Goal: Task Accomplishment & Management: Use online tool/utility

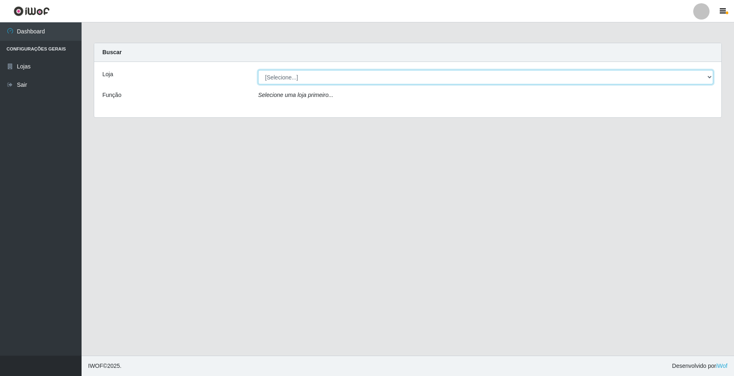
click at [271, 72] on select "[Selecione...] O Filezão - Centenário" at bounding box center [485, 77] width 455 height 14
select select "203"
click at [258, 70] on select "[Selecione...] O Filezão - Centenário" at bounding box center [485, 77] width 455 height 14
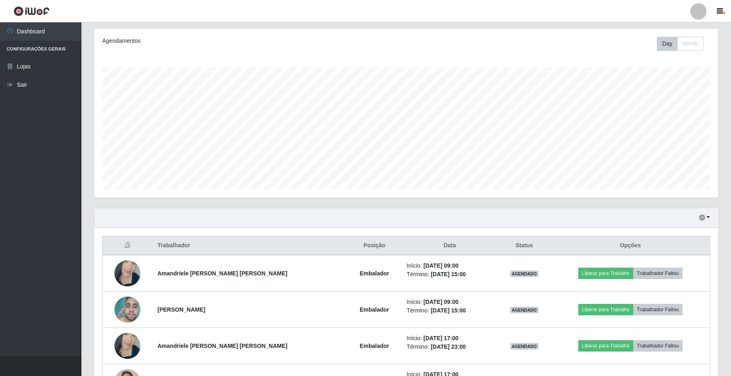
scroll to position [153, 0]
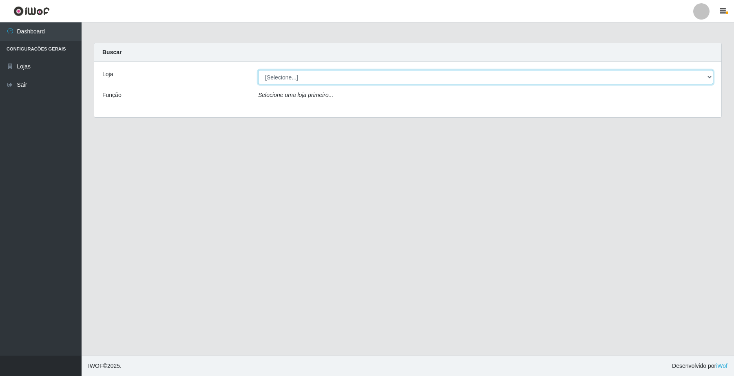
click at [288, 78] on select "[Selecione...] O Filezão - Centenário" at bounding box center [485, 77] width 455 height 14
select select "203"
click at [258, 70] on select "[Selecione...] O Filezão - Centenário" at bounding box center [485, 77] width 455 height 14
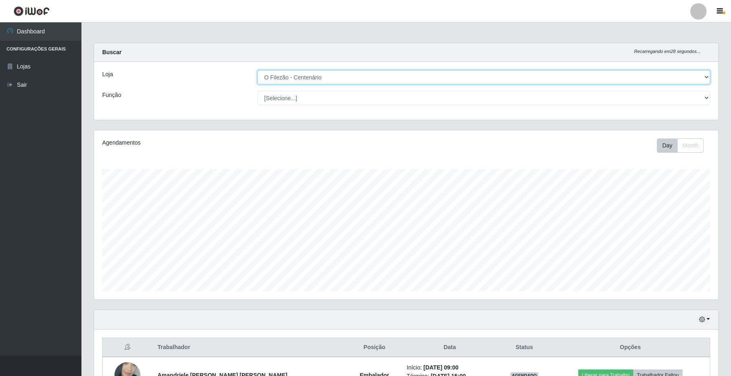
scroll to position [102, 0]
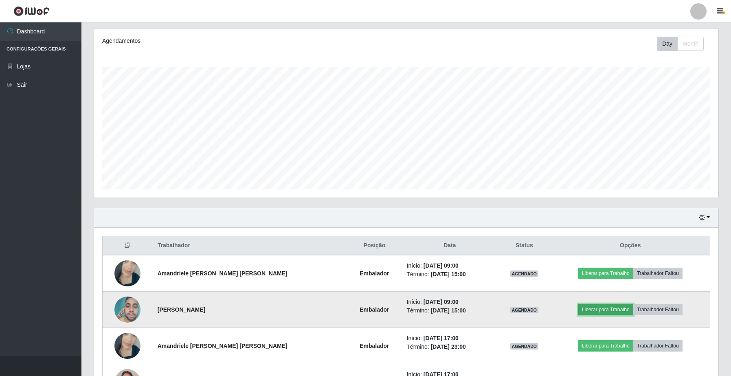
click at [597, 314] on button "Liberar para Trabalho" at bounding box center [606, 309] width 55 height 11
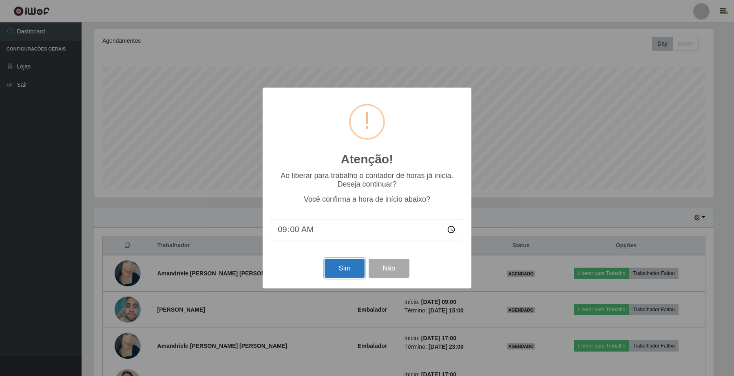
click at [343, 276] on button "Sim" at bounding box center [344, 268] width 40 height 19
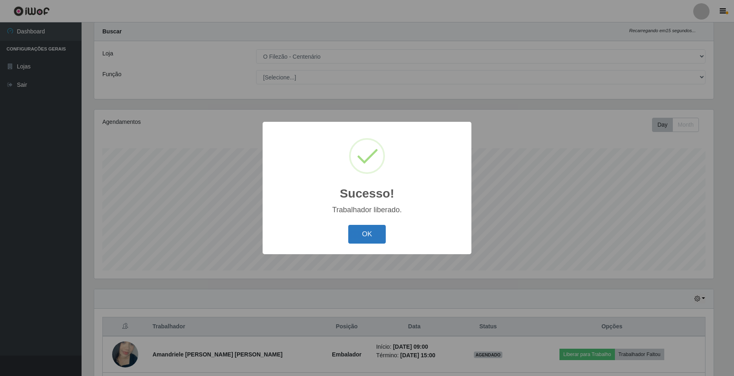
click at [361, 237] on button "OK" at bounding box center [367, 234] width 38 height 19
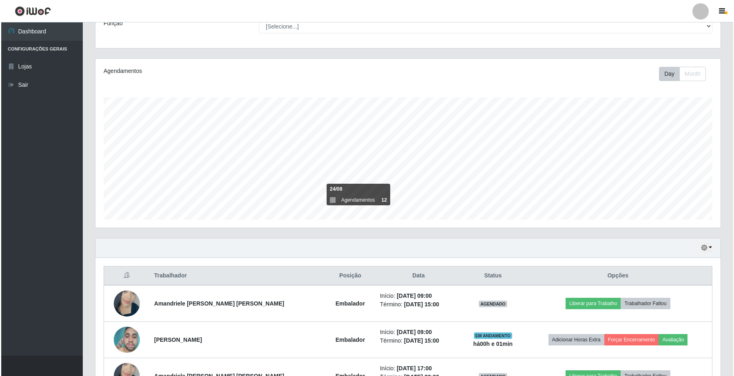
scroll to position [123, 0]
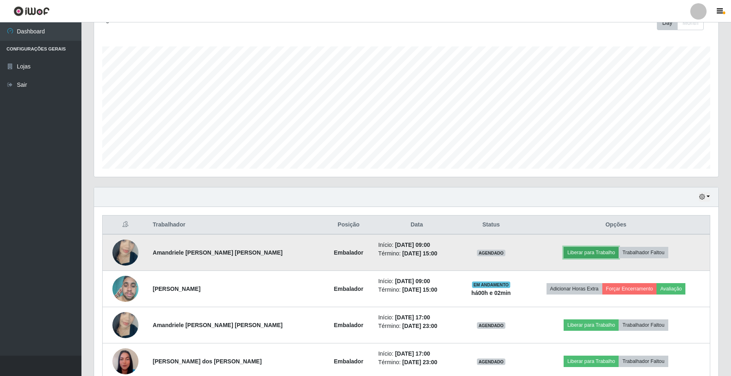
click at [601, 253] on button "Liberar para Trabalho" at bounding box center [591, 252] width 55 height 11
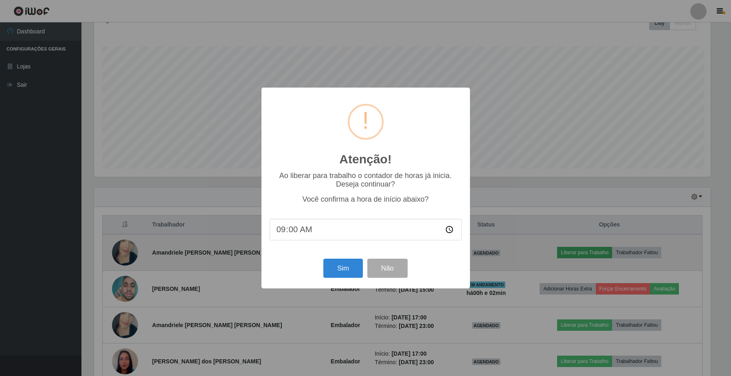
scroll to position [170, 619]
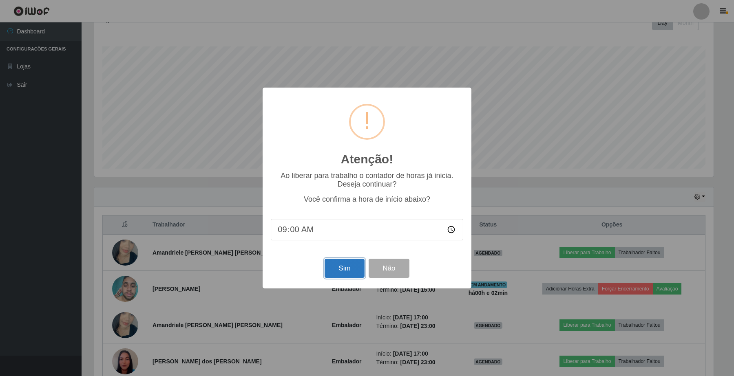
click at [330, 269] on button "Sim" at bounding box center [344, 268] width 40 height 19
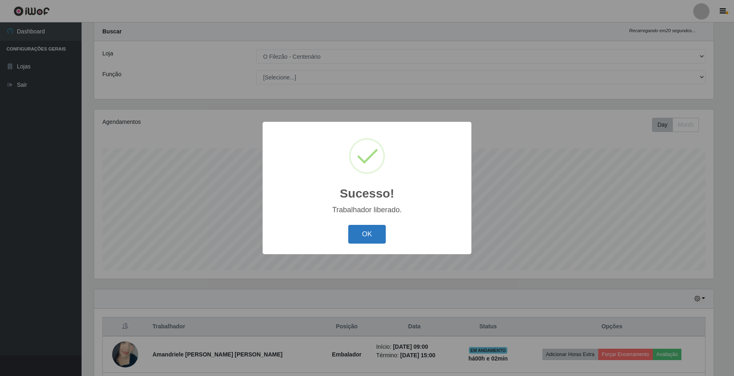
click at [357, 238] on button "OK" at bounding box center [367, 234] width 38 height 19
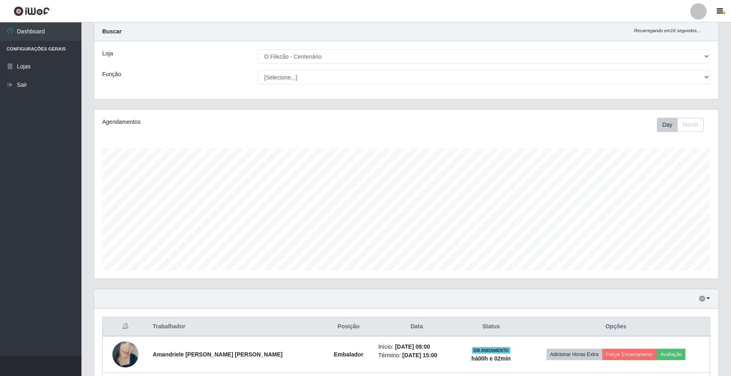
scroll to position [72, 0]
